Goal: Transaction & Acquisition: Purchase product/service

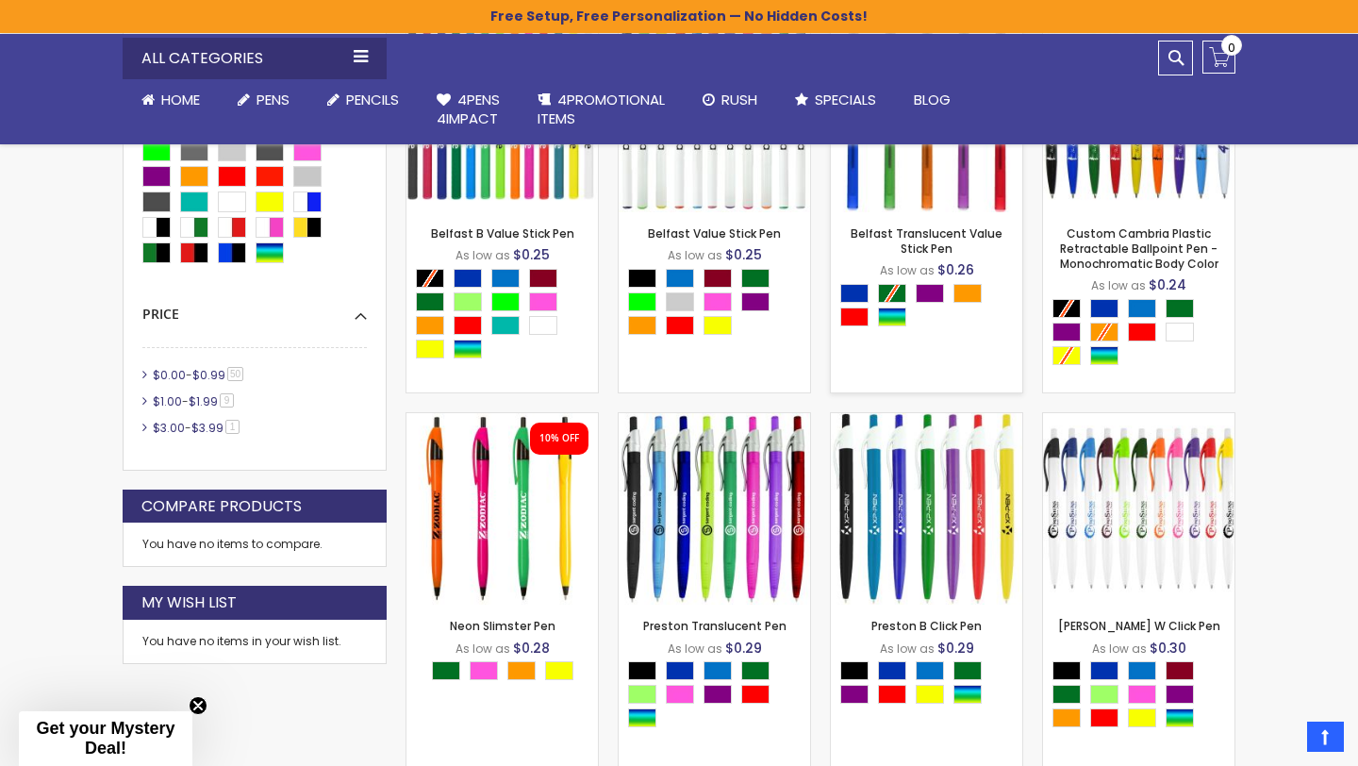
scroll to position [672, 0]
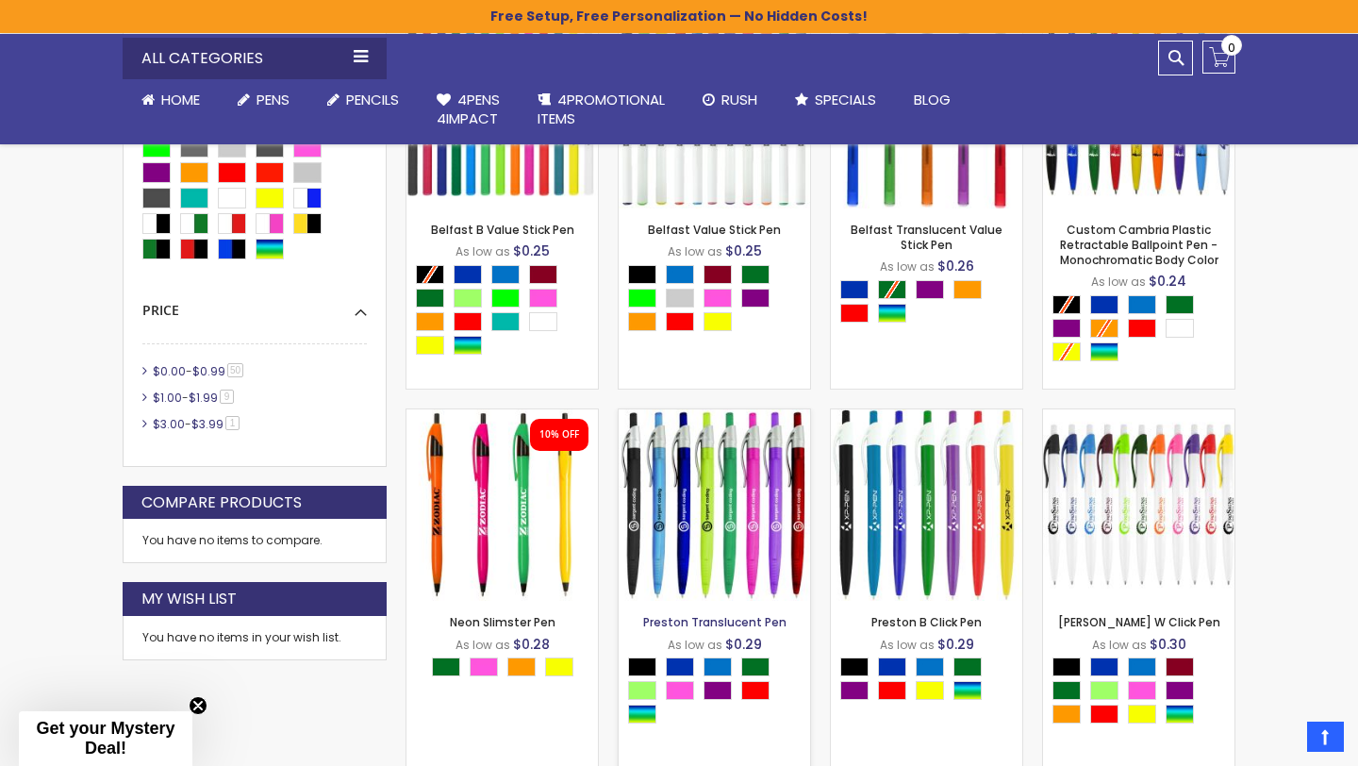
click at [707, 623] on link "Preston Translucent Pen" at bounding box center [714, 622] width 143 height 16
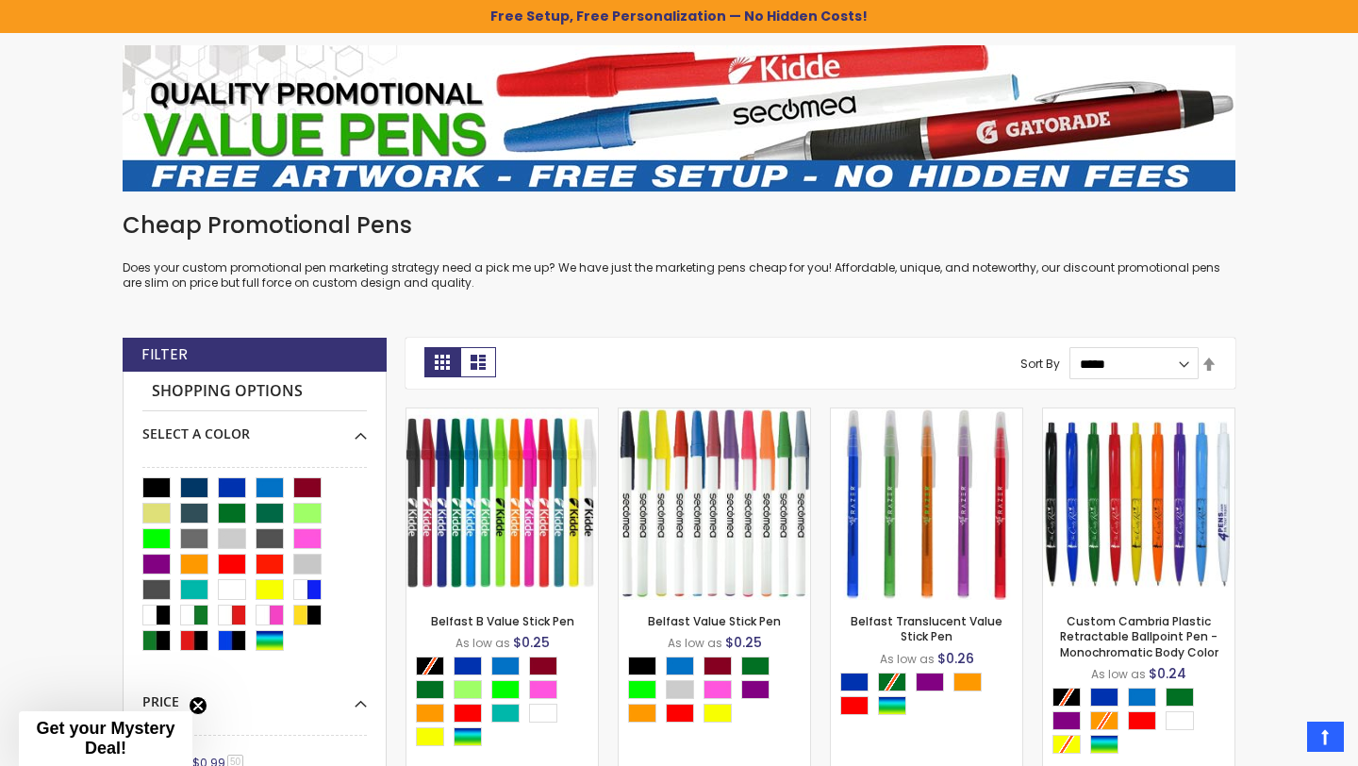
scroll to position [0, 0]
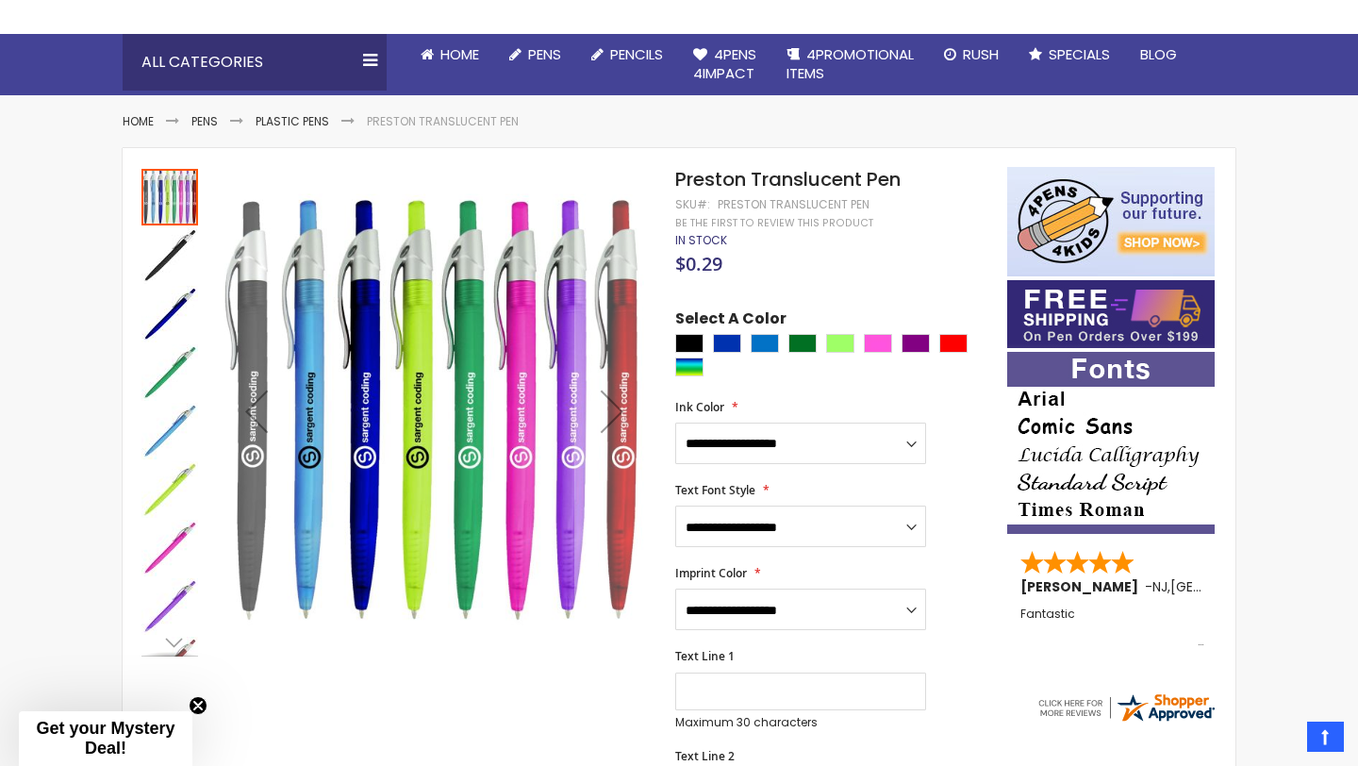
scroll to position [177, 0]
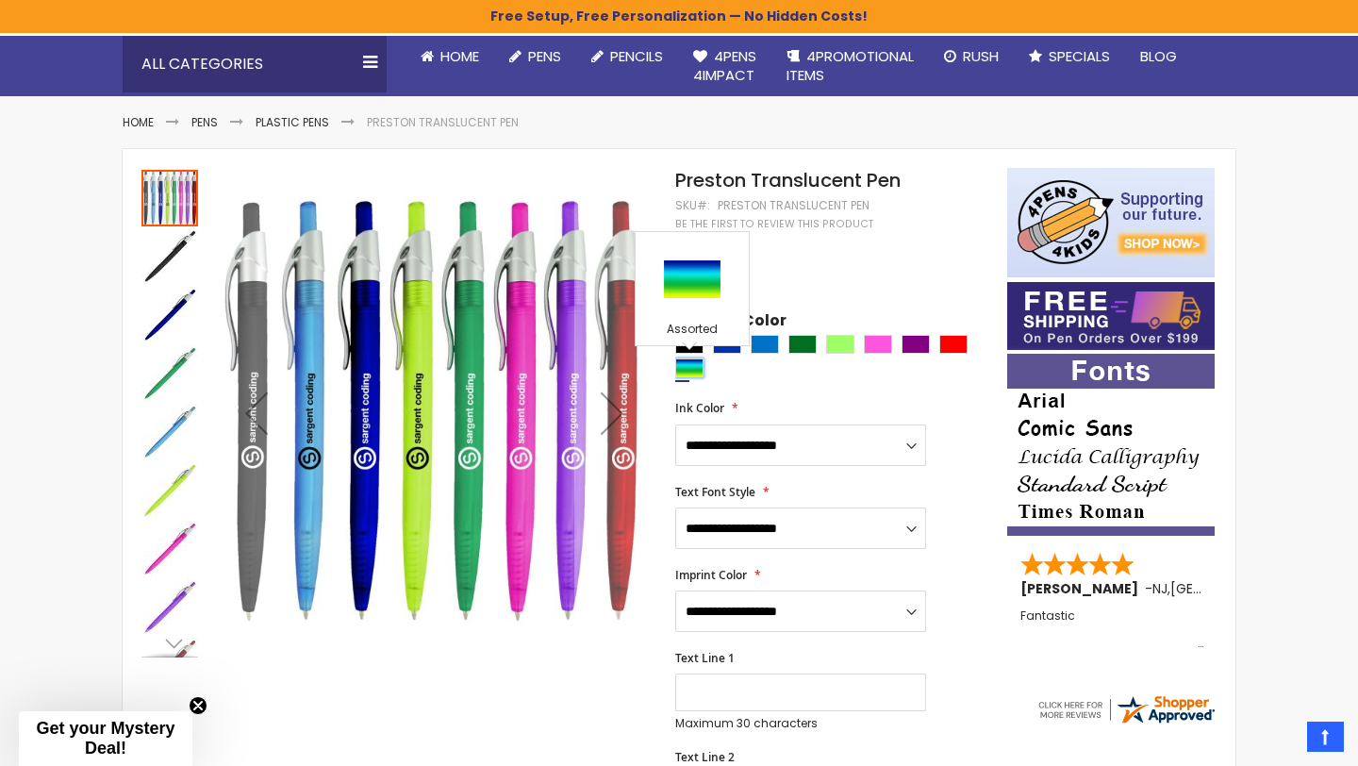
click at [691, 364] on div "Assorted" at bounding box center [689, 367] width 28 height 19
type input "****"
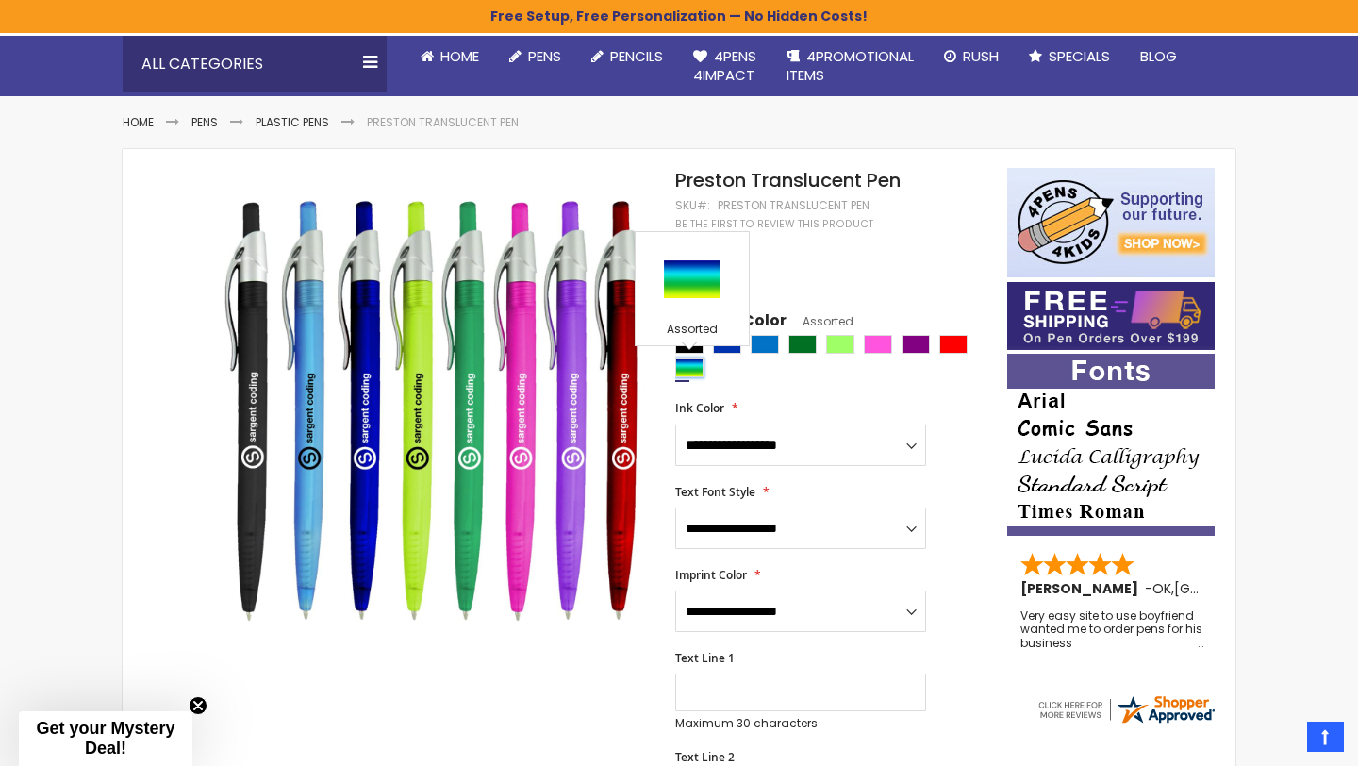
click at [689, 369] on div "Assorted" at bounding box center [689, 367] width 28 height 19
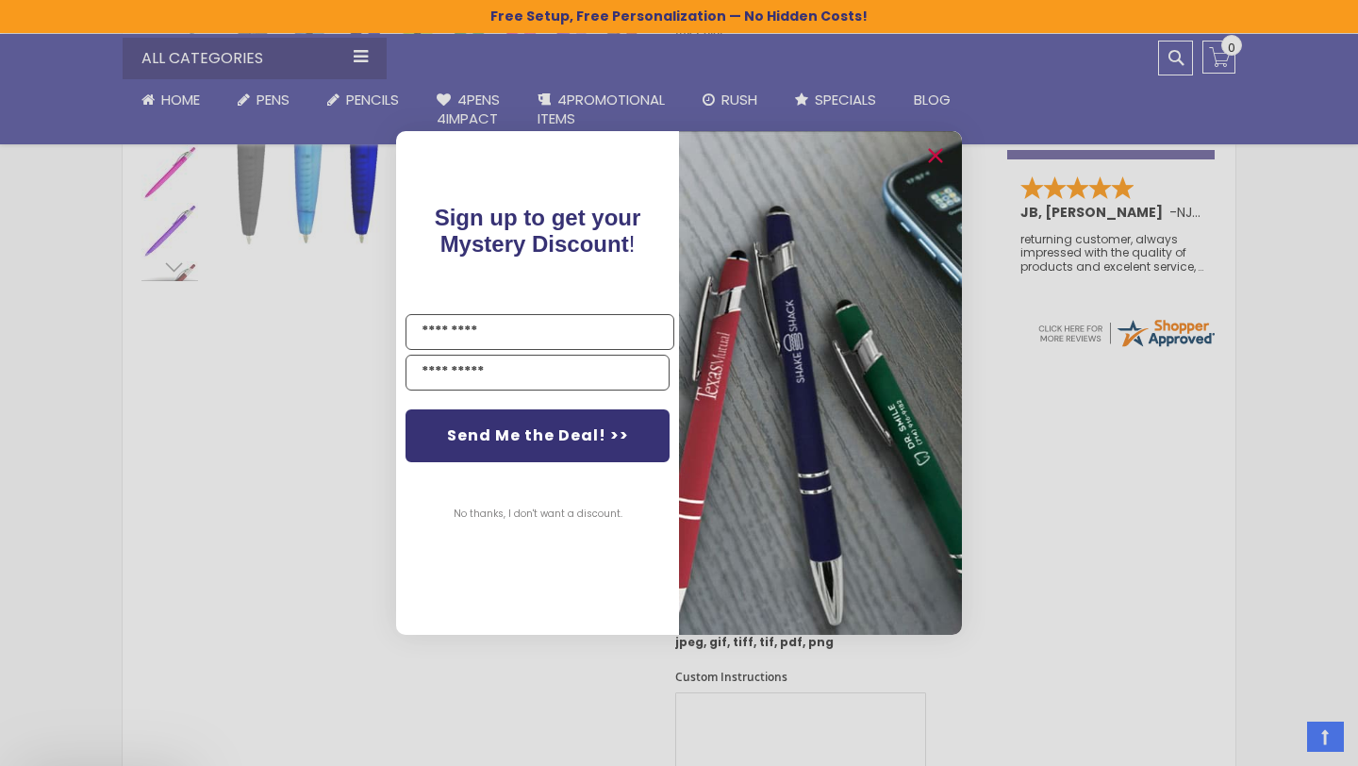
scroll to position [675, 0]
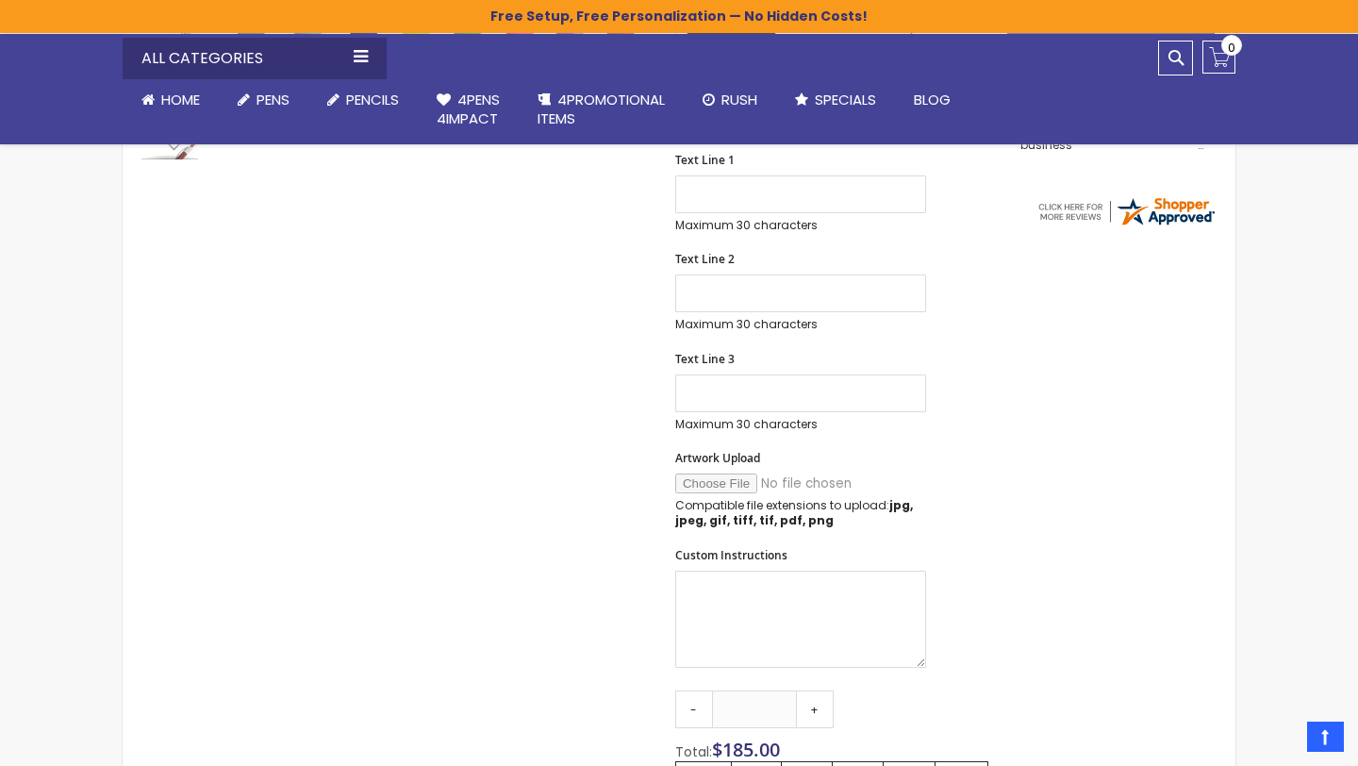
click at [356, 242] on div "Close dialog Sign up to get your Mystery Discount ! Name Email Send Me the Deal…" at bounding box center [679, 383] width 1358 height 766
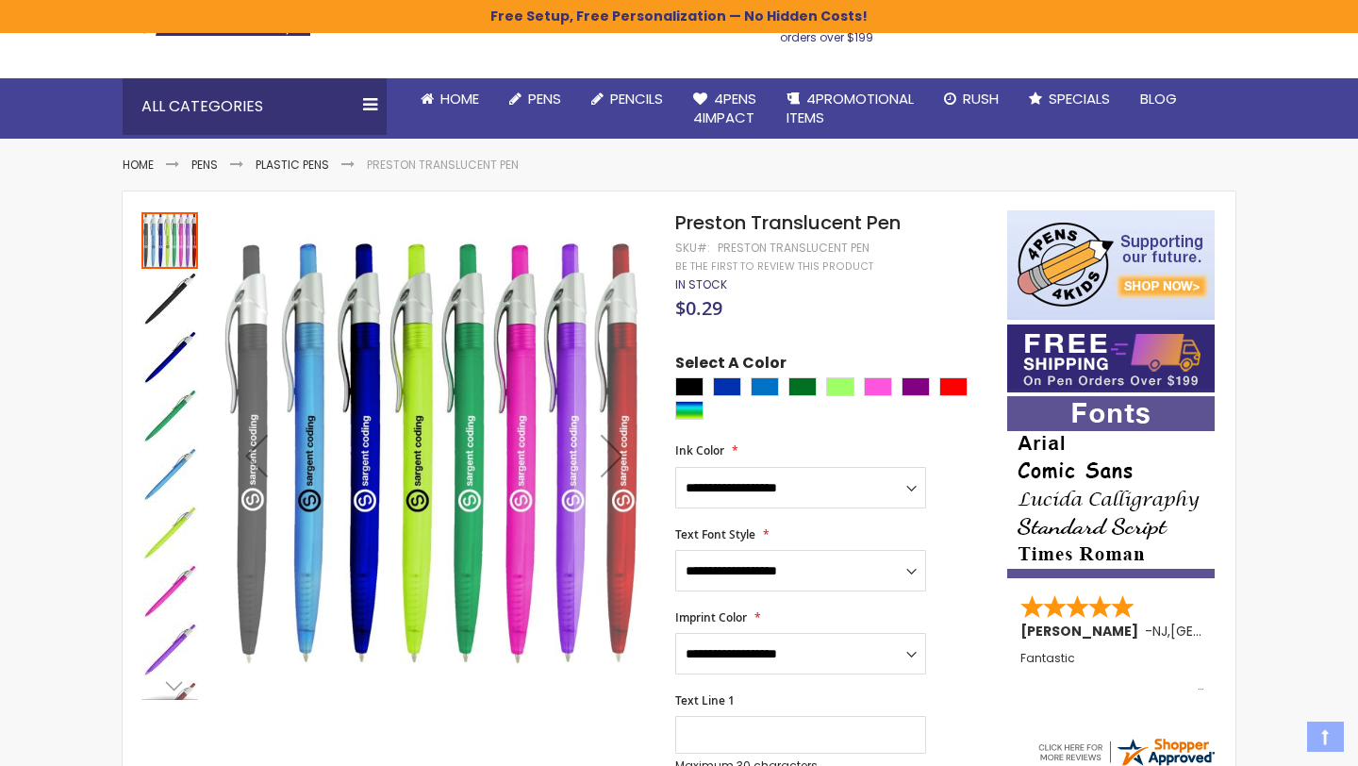
scroll to position [140, 0]
